Goal: Task Accomplishment & Management: Manage account settings

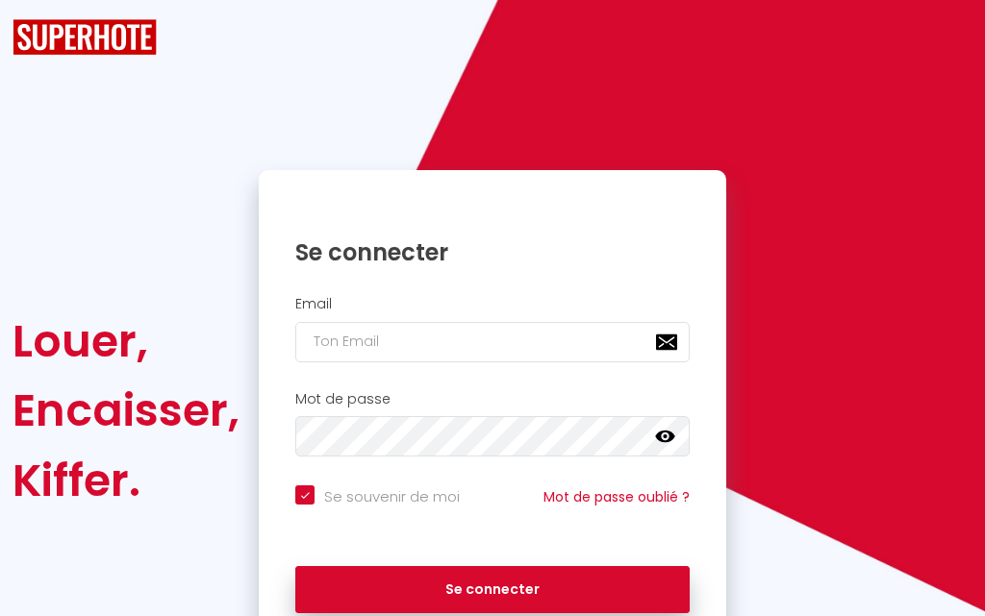
checkbox input "true"
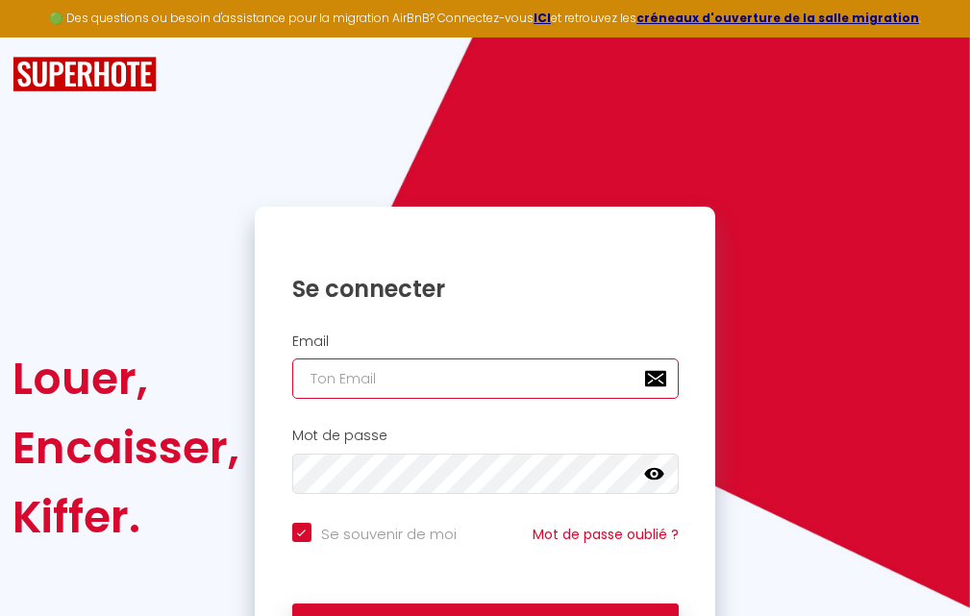
click at [473, 386] on input "email" at bounding box center [485, 379] width 387 height 40
type input "nac"
checkbox input "true"
type input "naci"
checkbox input "true"
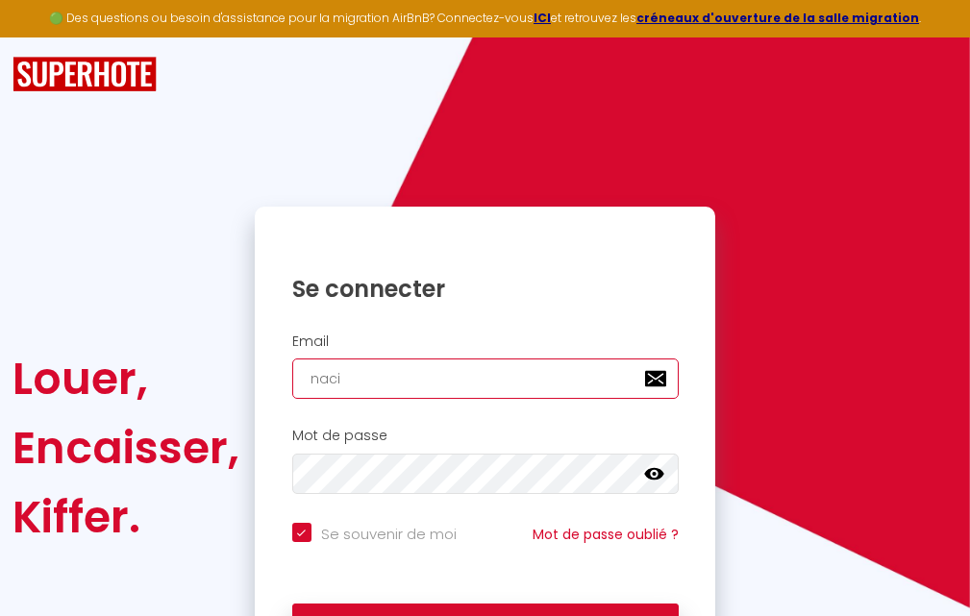
type input "nacir"
checkbox input "true"
type input "naciri"
checkbox input "true"
type input "naciriw"
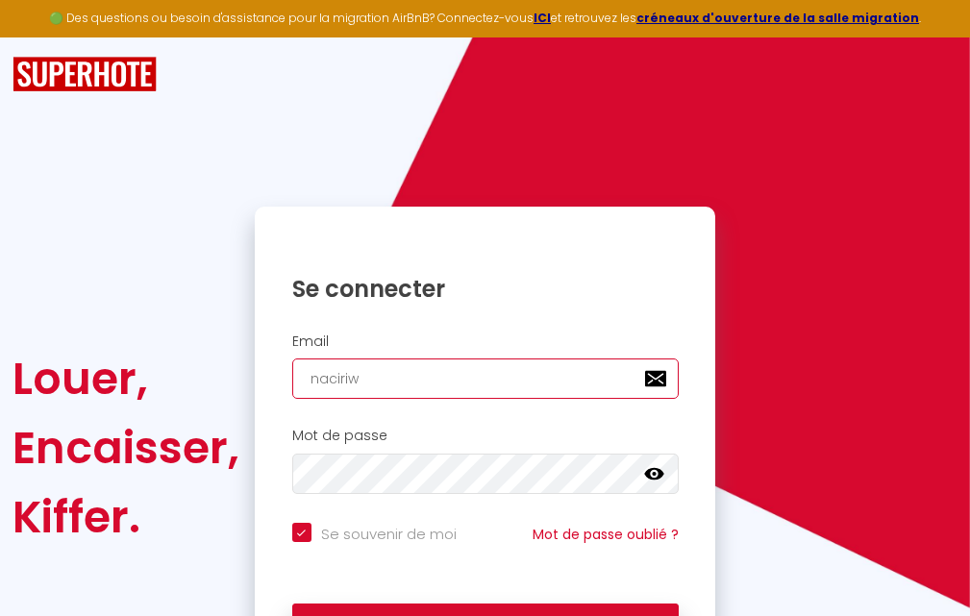
checkbox input "true"
type input "naciriwa"
checkbox input "true"
type input "naciriwaf"
checkbox input "true"
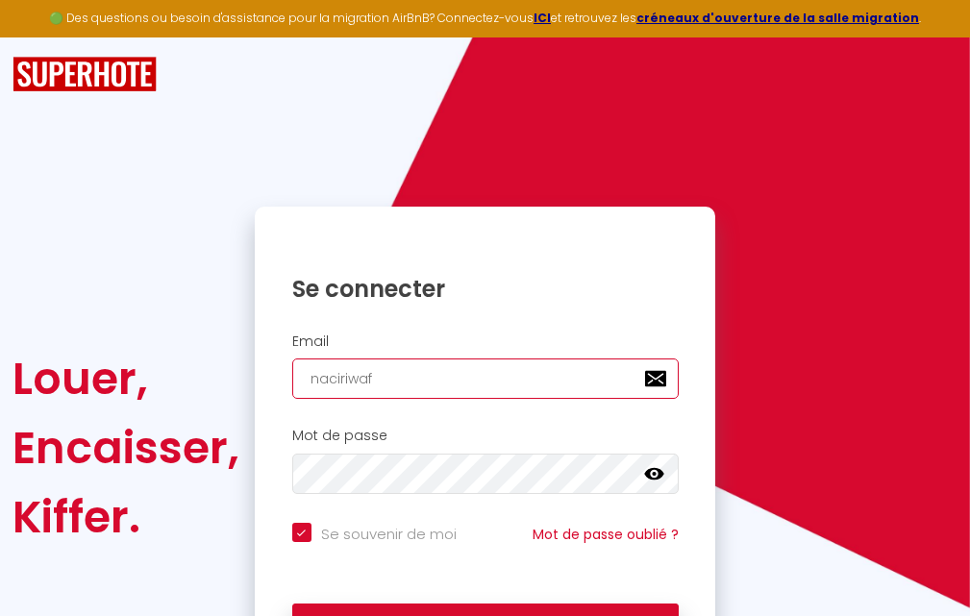
type input "naciriwafa"
checkbox input "true"
type input "naciriwafaa"
checkbox input "true"
type input "naciriwafaa9"
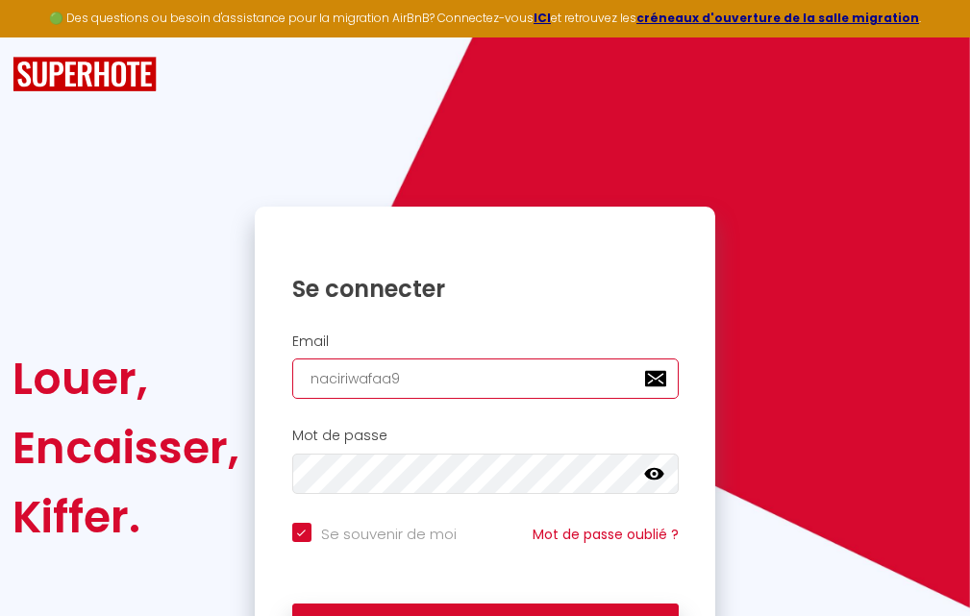
checkbox input "true"
type input "naciriwafaa97"
checkbox input "true"
type input "naciriwafaa97@"
checkbox input "true"
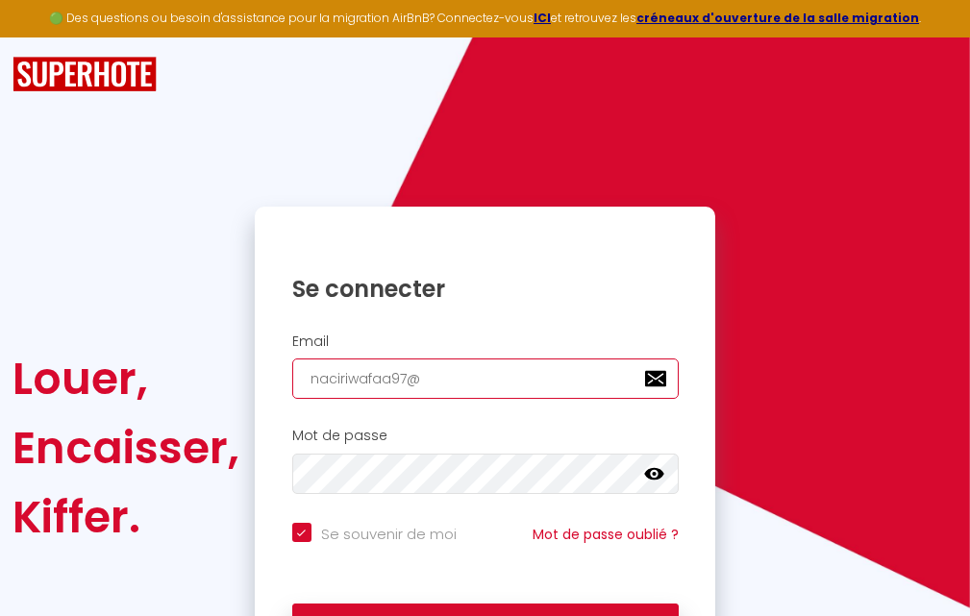
type input "naciriwafaa97@g"
checkbox input "true"
type input "naciriwafaa97@gm"
checkbox input "true"
type input "naciriwafaa97@gma"
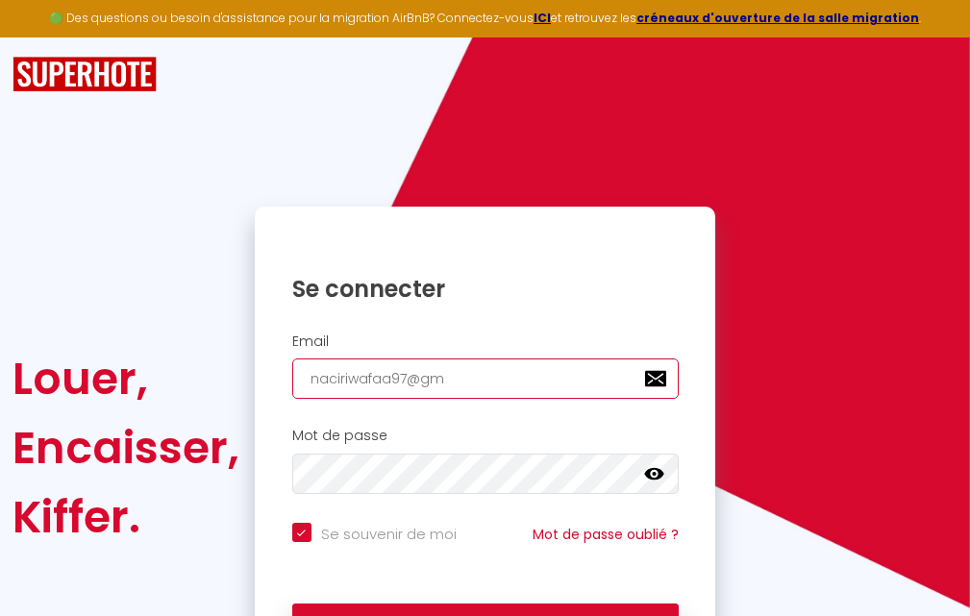
checkbox input "true"
type input "naciriwafaa97@gmai"
checkbox input "true"
type input "[EMAIL_ADDRESS]"
checkbox input "true"
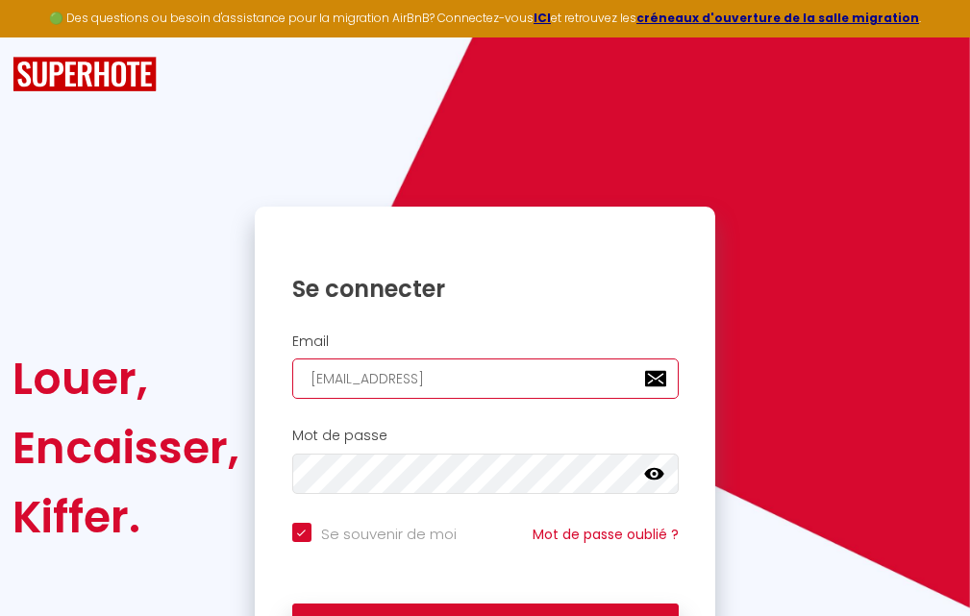
type input "[EMAIL_ADDRESS]."
checkbox input "true"
type input "naciriwafaa97@gmail.c"
checkbox input "true"
type input "[EMAIL_ADDRESS][DOMAIN_NAME]"
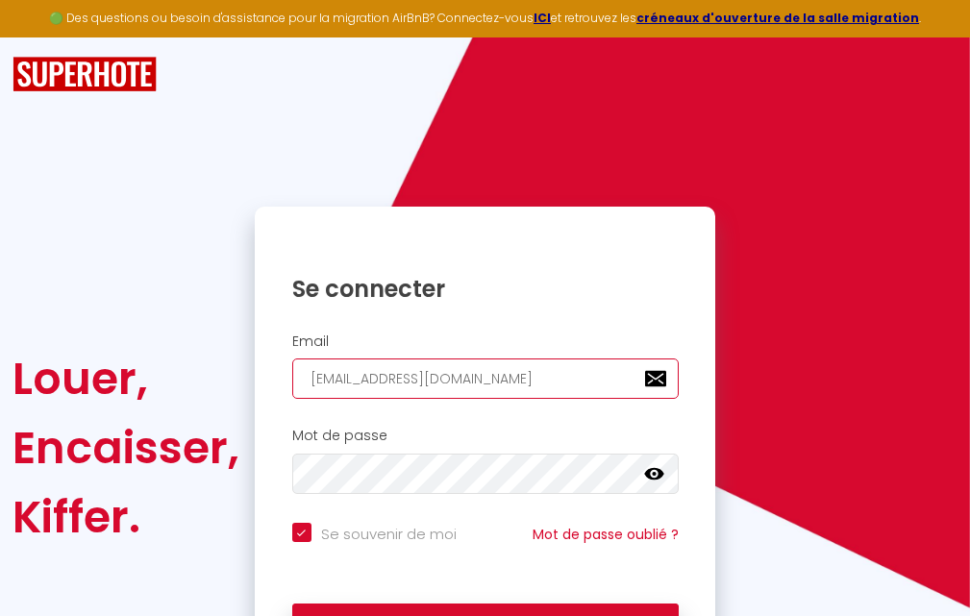
checkbox input "true"
type input "[EMAIL_ADDRESS][DOMAIN_NAME]"
checkbox input "true"
type input "[EMAIL_ADDRESS][DOMAIN_NAME]"
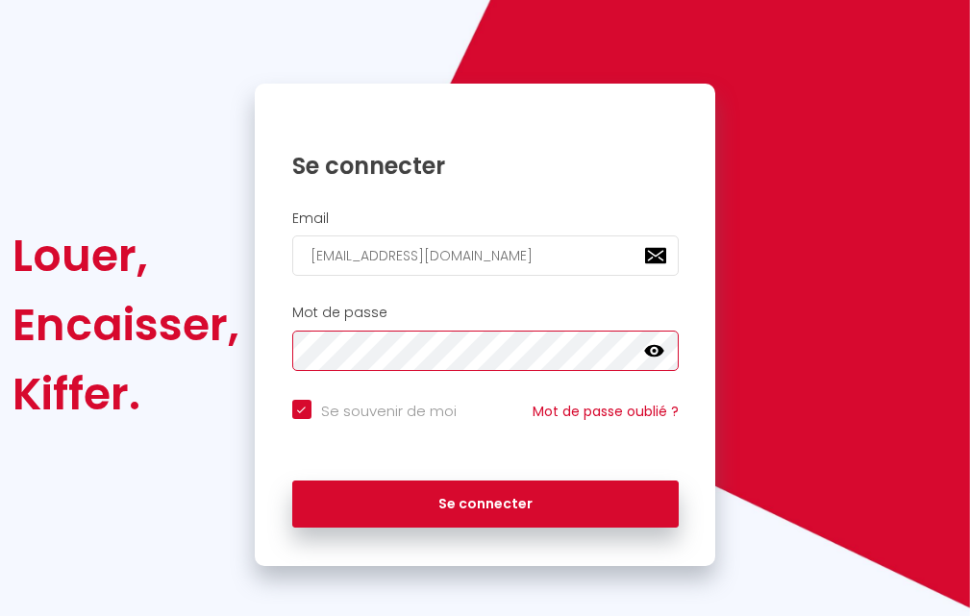
scroll to position [131, 0]
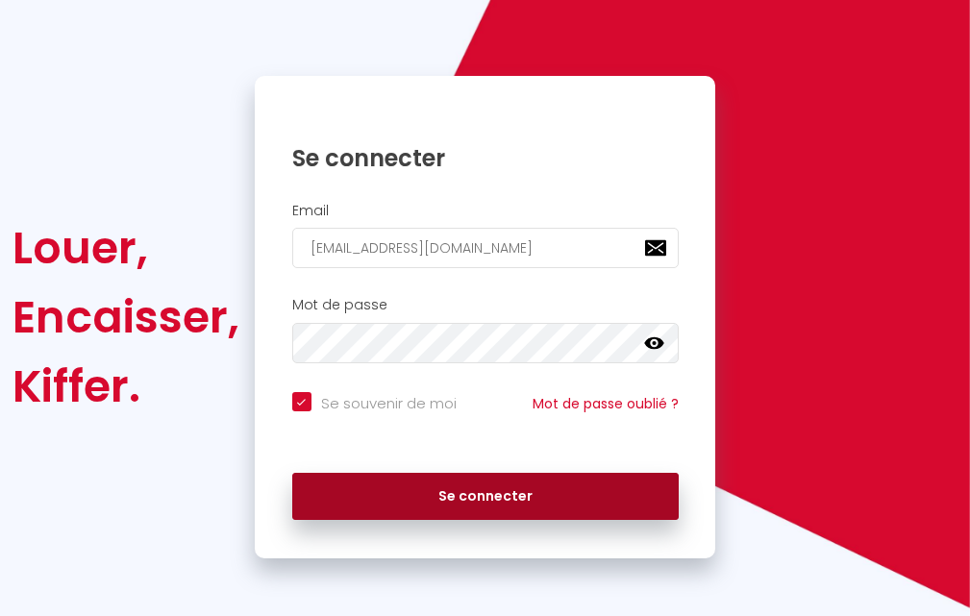
click at [522, 493] on button "Se connecter" at bounding box center [485, 497] width 387 height 48
checkbox input "true"
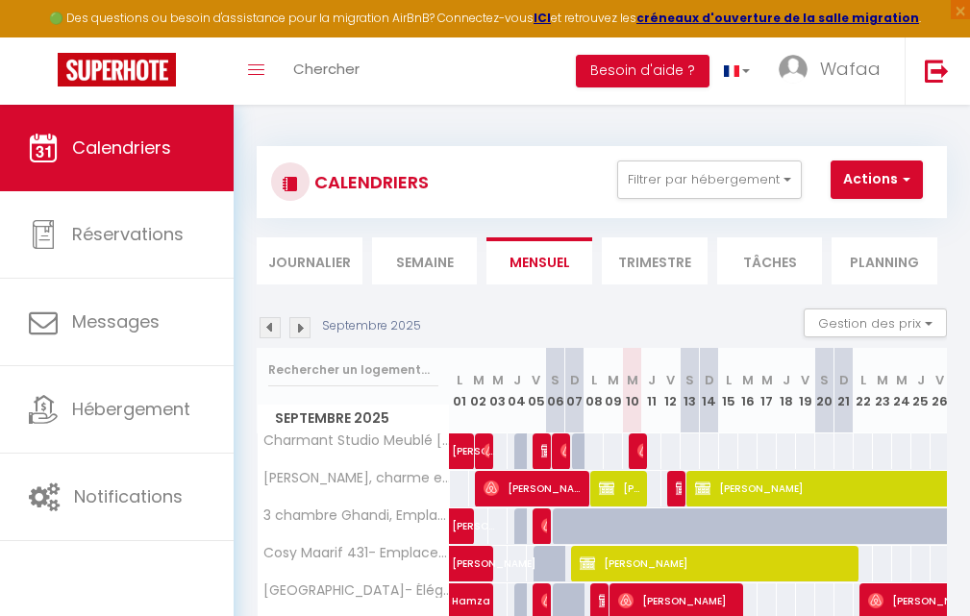
click at [399, 263] on li "Semaine" at bounding box center [425, 261] width 106 height 47
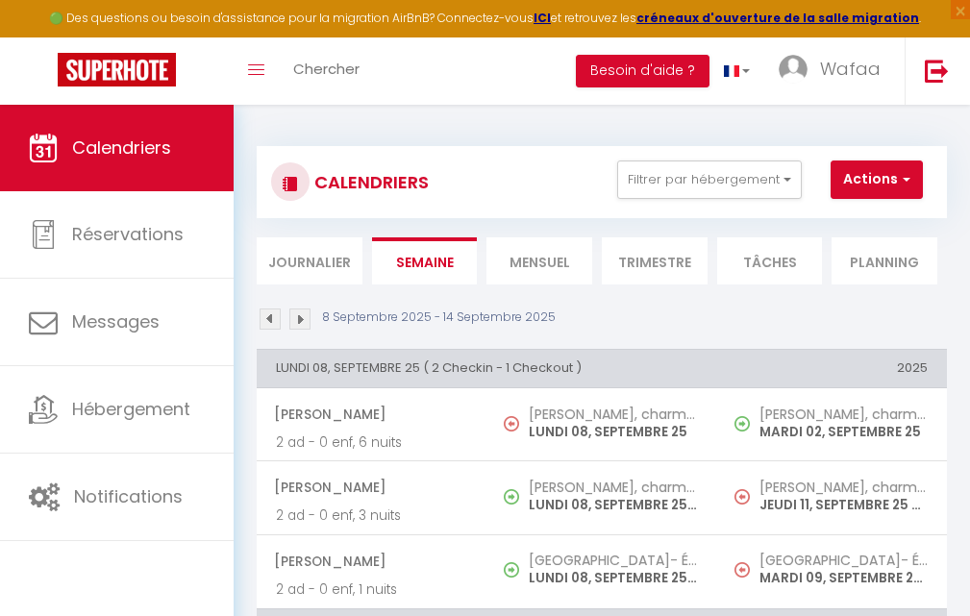
click at [341, 266] on li "Journalier" at bounding box center [310, 261] width 106 height 47
select select
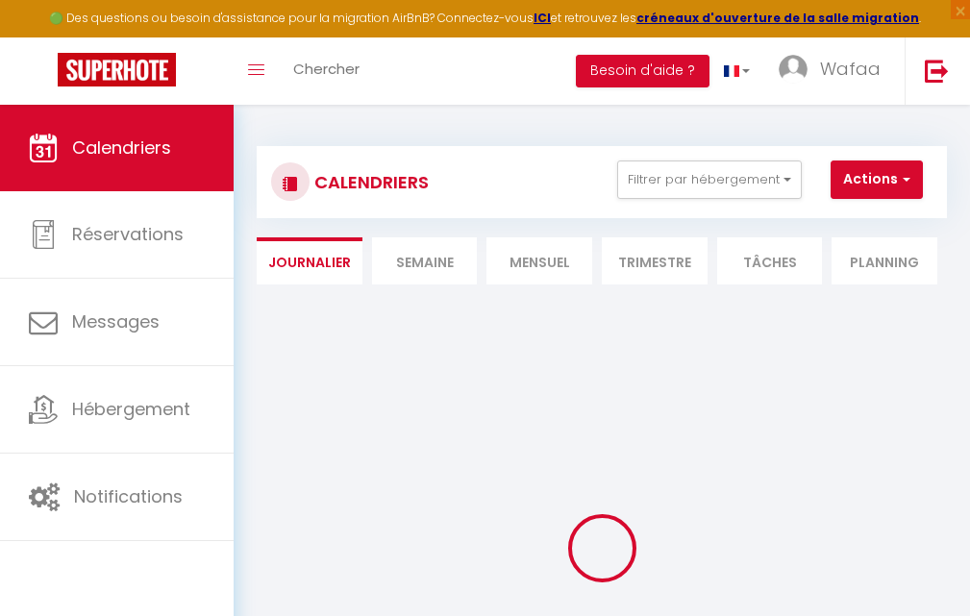
select select
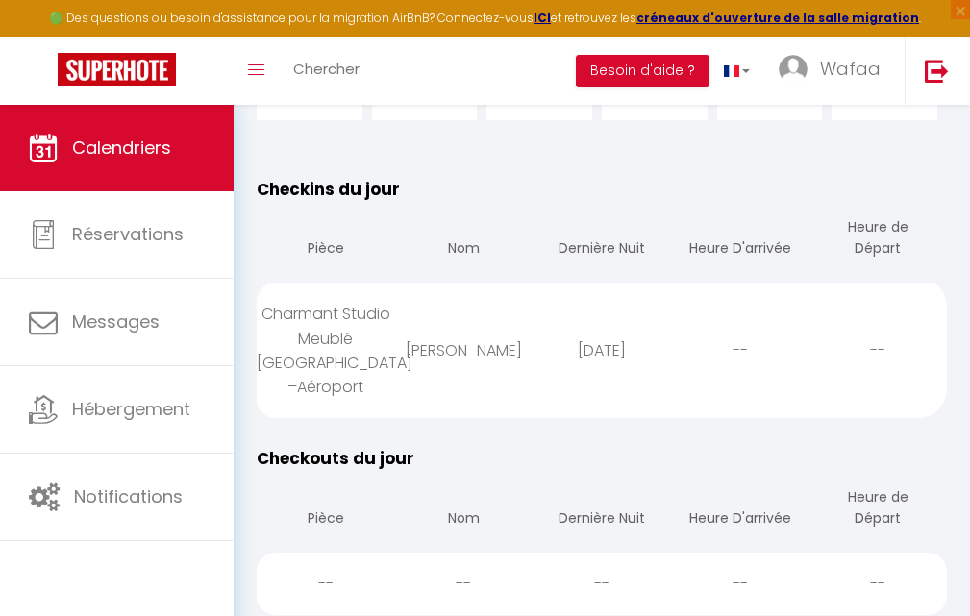
scroll to position [192, 0]
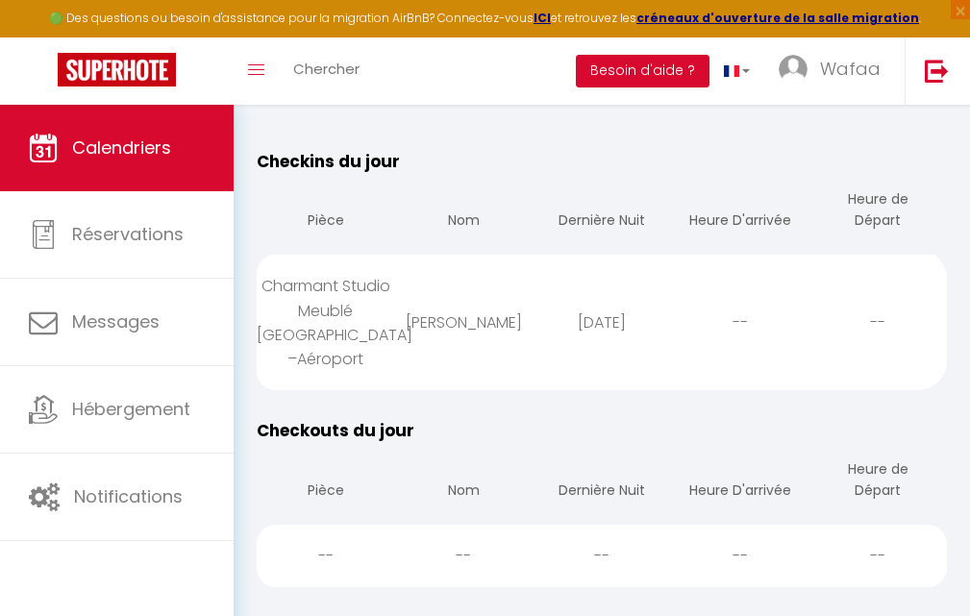
click at [598, 342] on div "[DATE]" at bounding box center [602, 322] width 138 height 63
select select "0"
select select "1"
select select
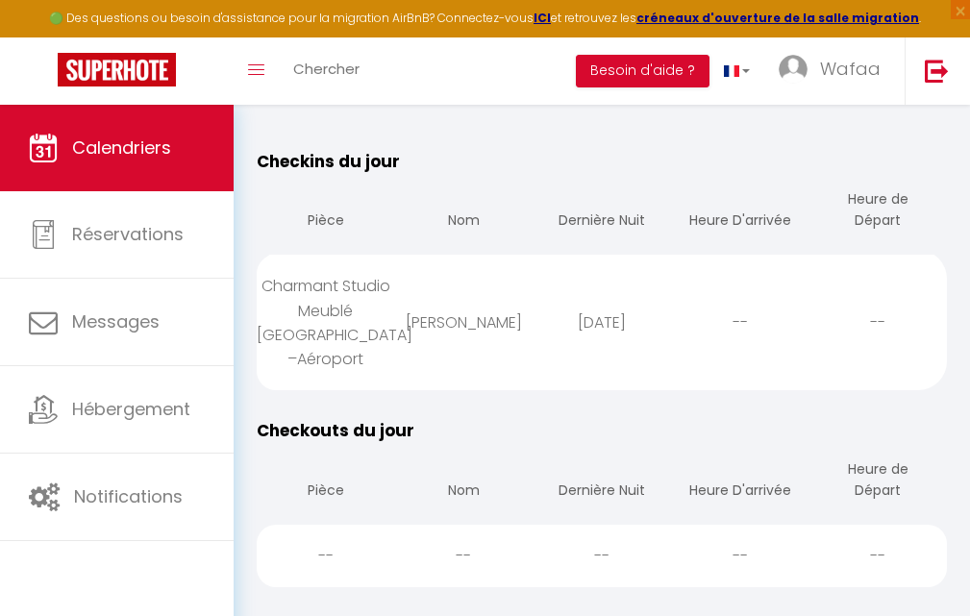
select select
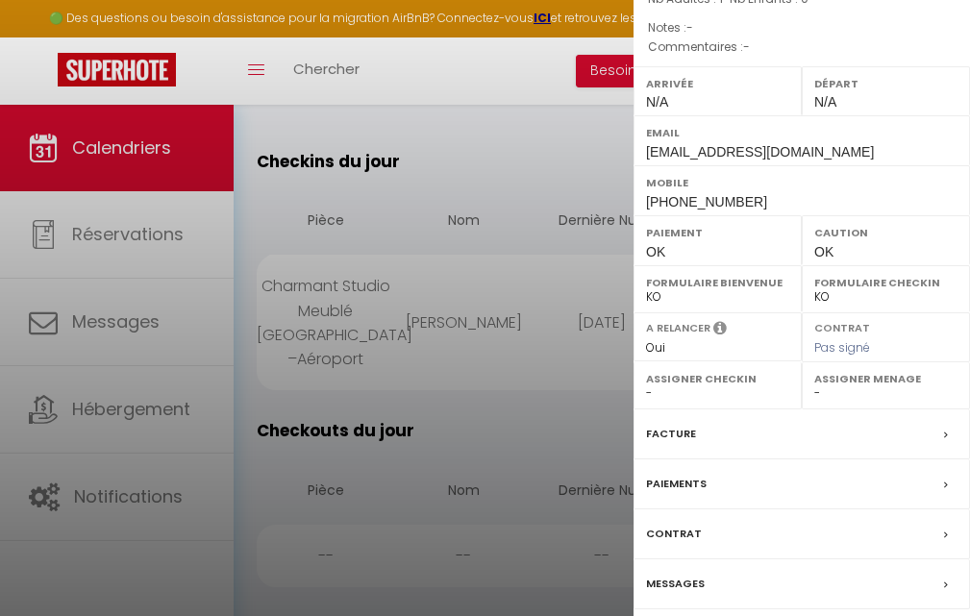
scroll to position [204, 0]
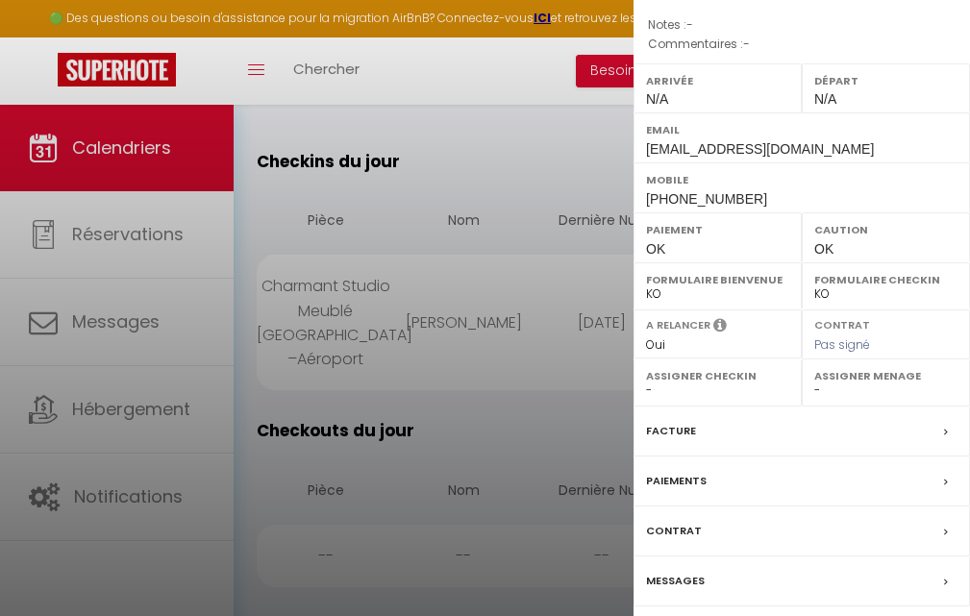
click at [789, 436] on div "Facture" at bounding box center [802, 432] width 337 height 50
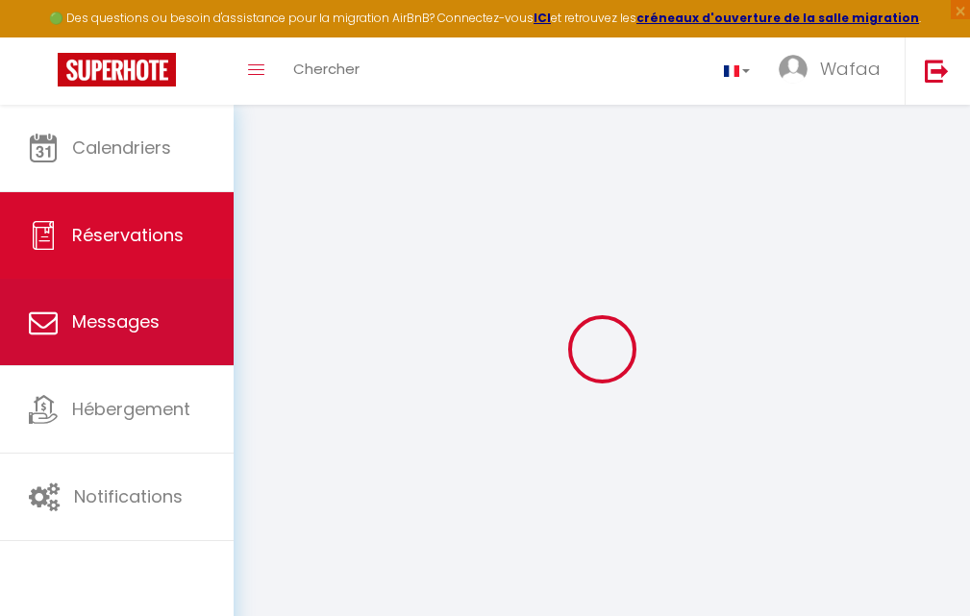
select select
checkbox input "false"
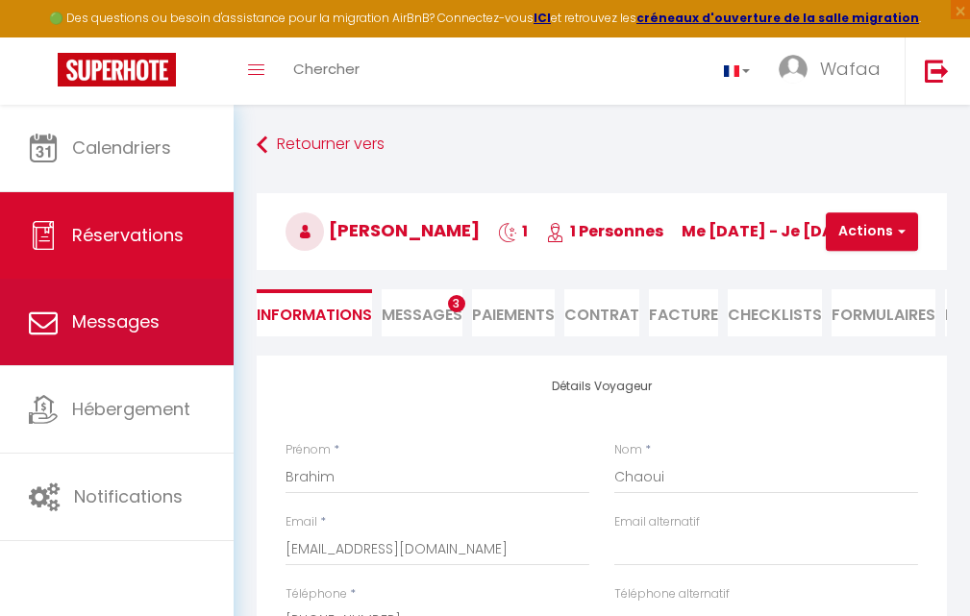
select select
checkbox input "false"
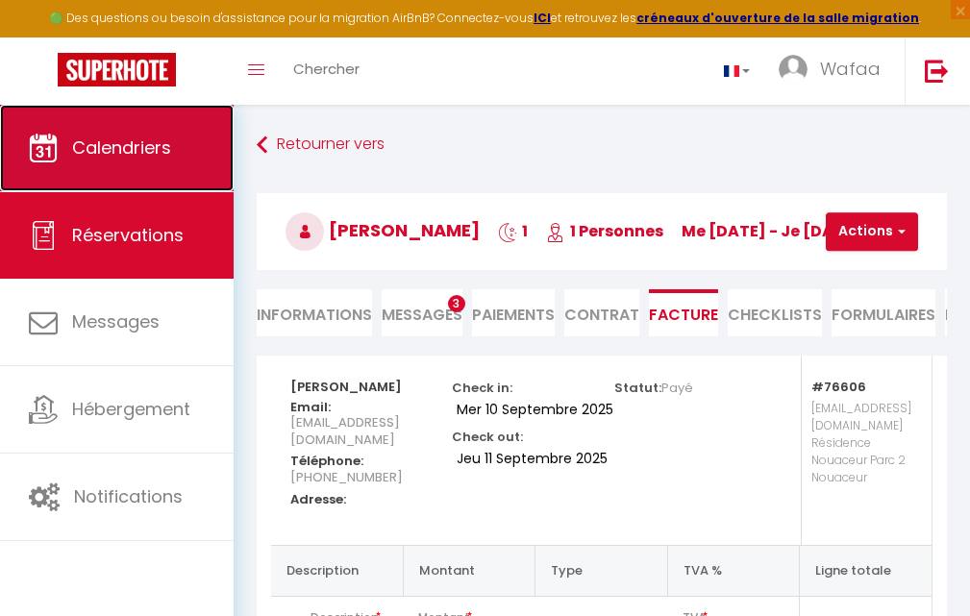
click at [162, 155] on span "Calendriers" at bounding box center [121, 148] width 99 height 24
